Goal: Find specific page/section: Find specific page/section

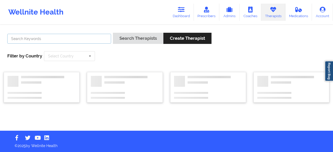
click at [33, 41] on input "text" at bounding box center [59, 39] width 104 height 10
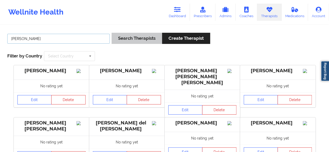
type input "[PERSON_NAME]"
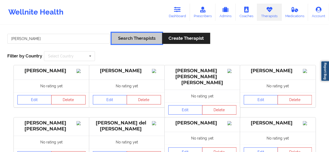
click at [118, 38] on button "Search Therapists" at bounding box center [137, 38] width 50 height 11
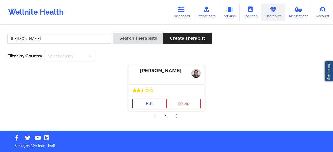
click at [143, 105] on link "Edit" at bounding box center [149, 103] width 34 height 9
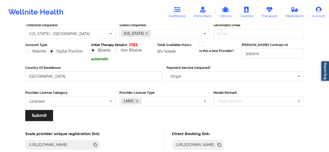
scroll to position [54, 0]
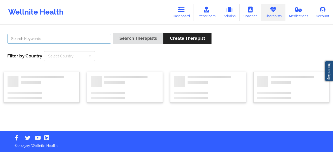
click at [45, 38] on input "text" at bounding box center [59, 39] width 104 height 10
paste input "[PERSON_NAME]"
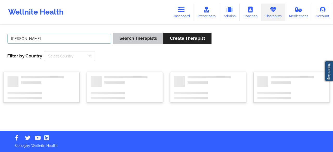
type input "[PERSON_NAME]"
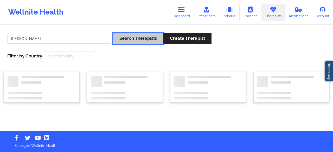
click at [133, 42] on button "Search Therapists" at bounding box center [138, 38] width 50 height 11
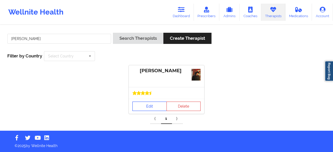
click at [153, 106] on link "Edit" at bounding box center [149, 106] width 34 height 9
